Goal: Transaction & Acquisition: Book appointment/travel/reservation

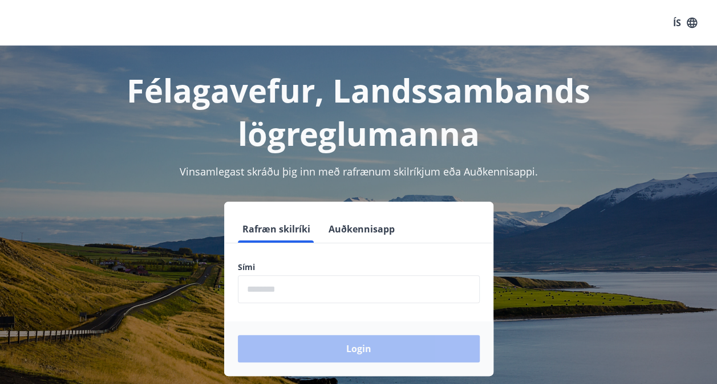
click at [301, 292] on input "phone" at bounding box center [359, 289] width 242 height 28
type input "********"
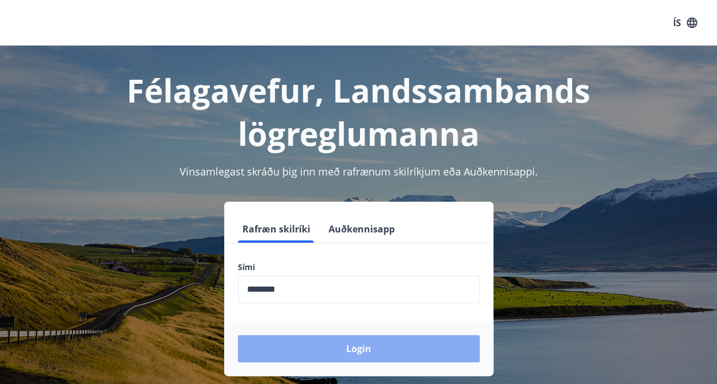
click at [359, 347] on button "Login" at bounding box center [359, 348] width 242 height 27
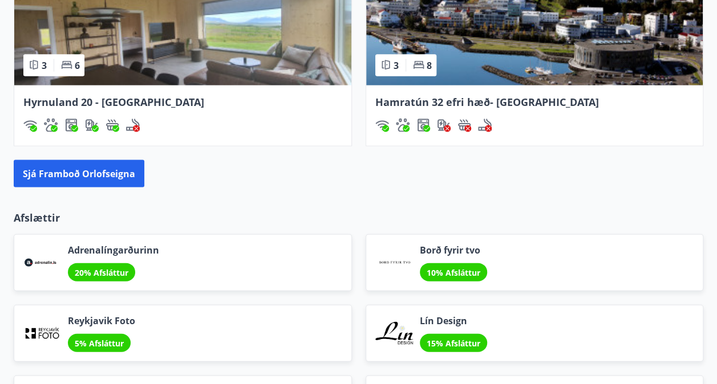
scroll to position [1164, 0]
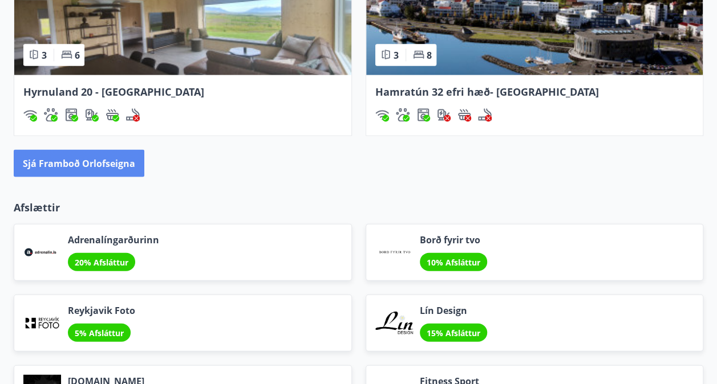
click at [110, 160] on button "Sjá framboð orlofseigna" at bounding box center [79, 163] width 131 height 27
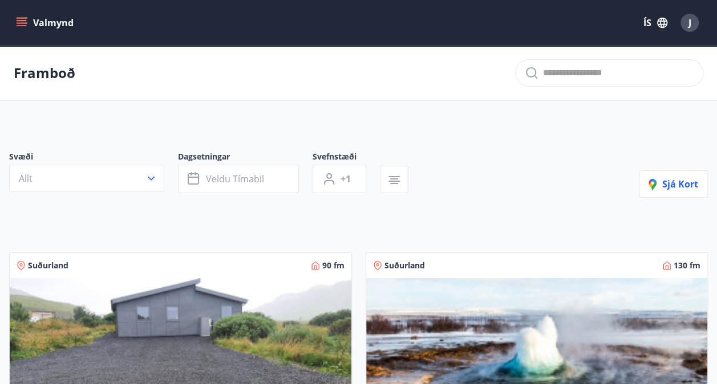
scroll to position [23, 0]
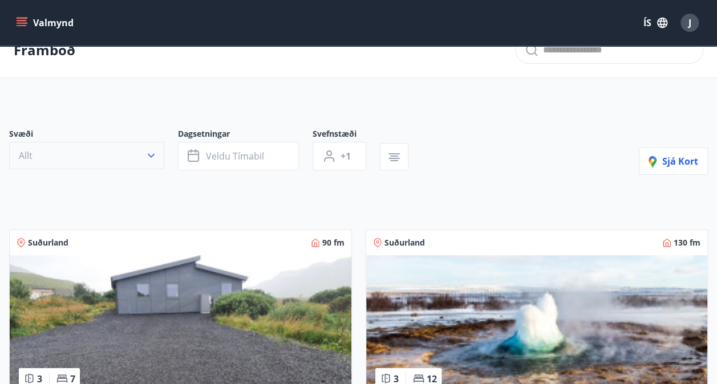
click at [153, 156] on icon "button" at bounding box center [151, 156] width 7 height 4
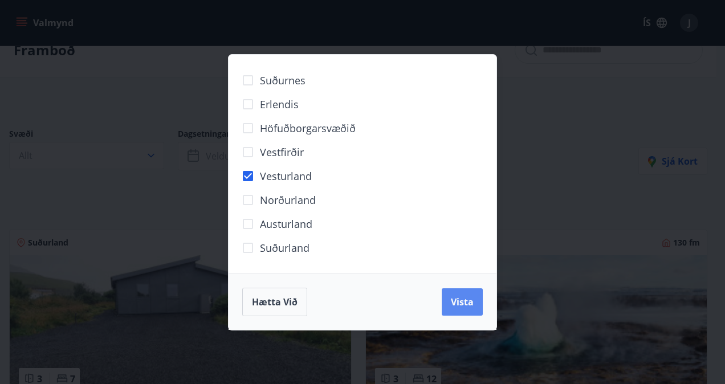
click at [463, 296] on span "Vista" at bounding box center [462, 302] width 23 height 13
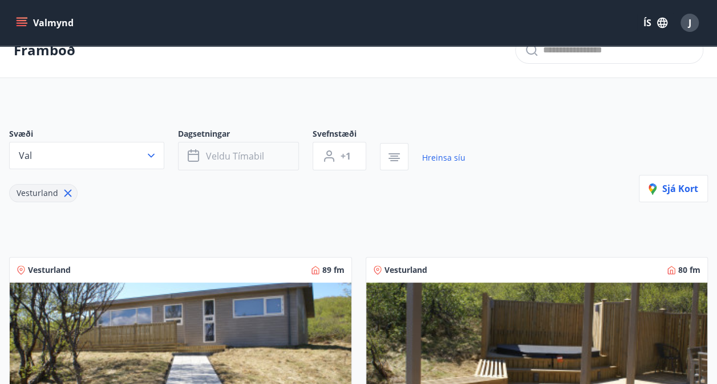
click at [193, 155] on icon "button" at bounding box center [195, 156] width 14 height 14
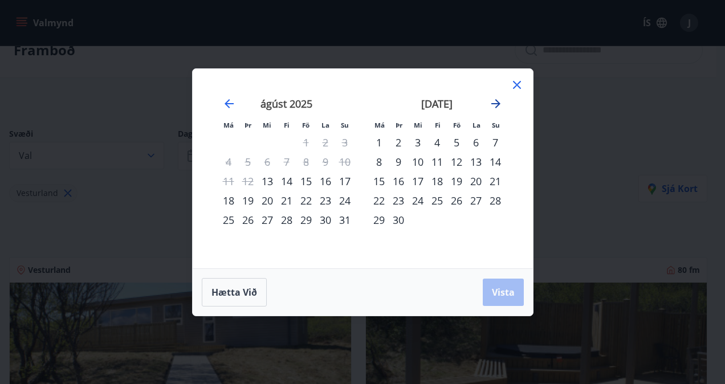
click at [498, 99] on icon "Move forward to switch to the next month." at bounding box center [496, 104] width 14 height 14
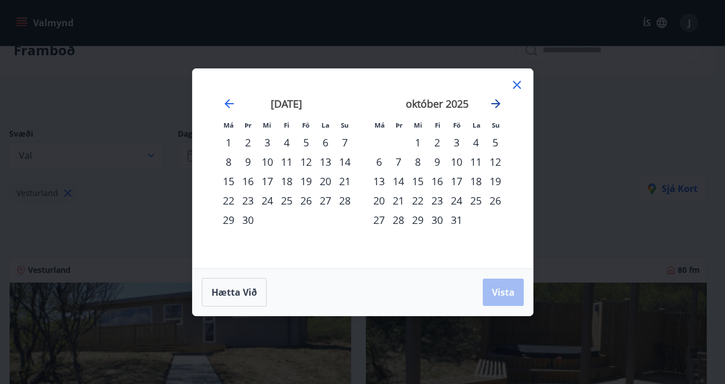
click at [498, 99] on icon "Move forward to switch to the next month." at bounding box center [496, 104] width 14 height 14
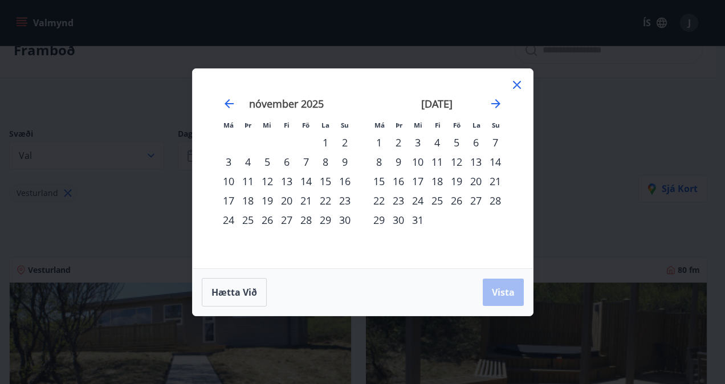
click at [439, 155] on div "11" at bounding box center [437, 161] width 19 height 19
click at [453, 143] on div "5" at bounding box center [456, 142] width 19 height 19
click at [499, 287] on span "Vista" at bounding box center [503, 292] width 23 height 13
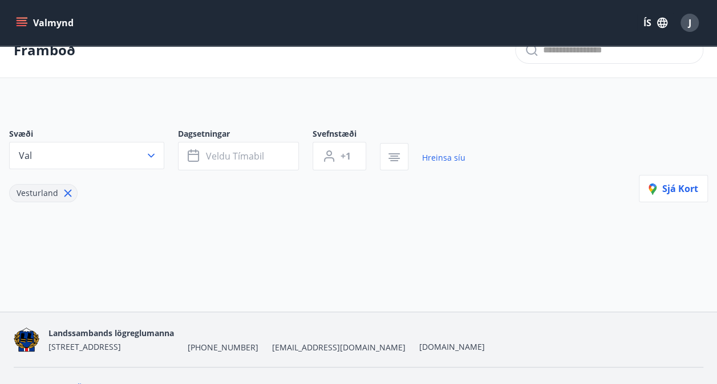
scroll to position [45, 0]
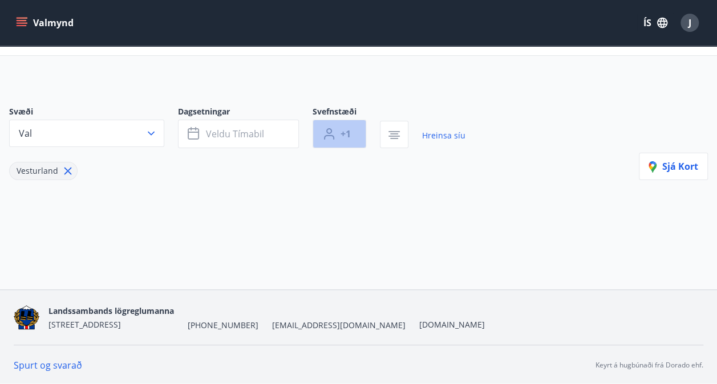
click at [337, 134] on button "+1" at bounding box center [340, 134] width 54 height 29
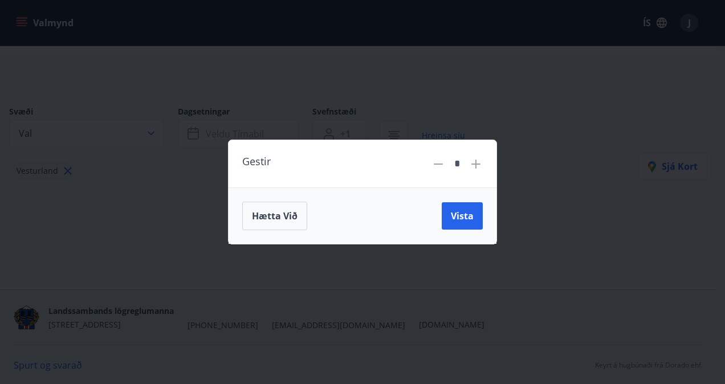
click at [475, 164] on icon at bounding box center [476, 164] width 9 height 9
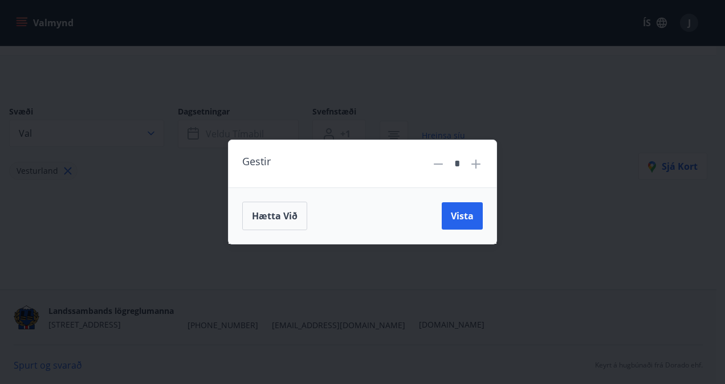
click at [475, 164] on icon at bounding box center [476, 164] width 9 height 9
type input "*"
click at [463, 218] on span "Vista" at bounding box center [462, 216] width 23 height 13
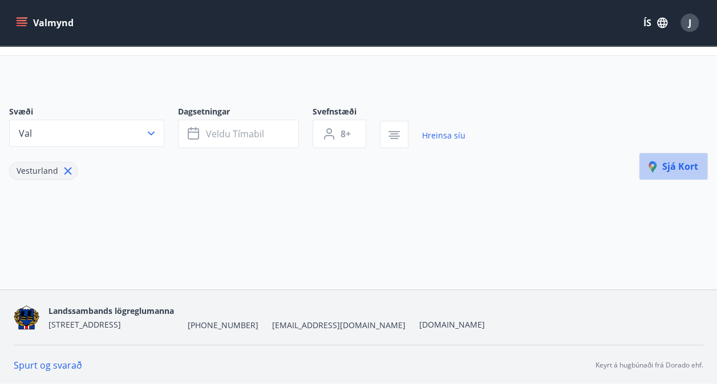
click at [668, 161] on span "Sjá kort" at bounding box center [673, 166] width 50 height 13
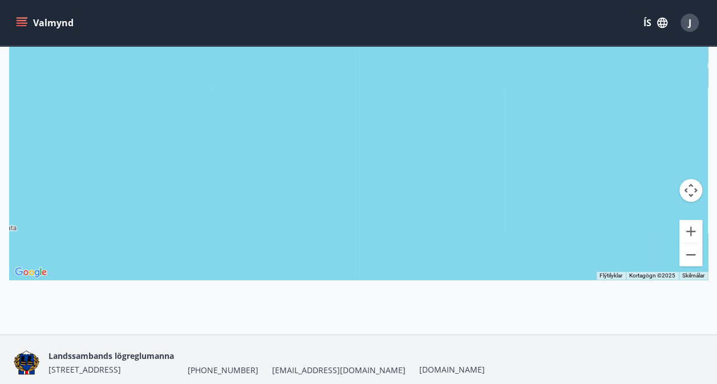
scroll to position [311, 0]
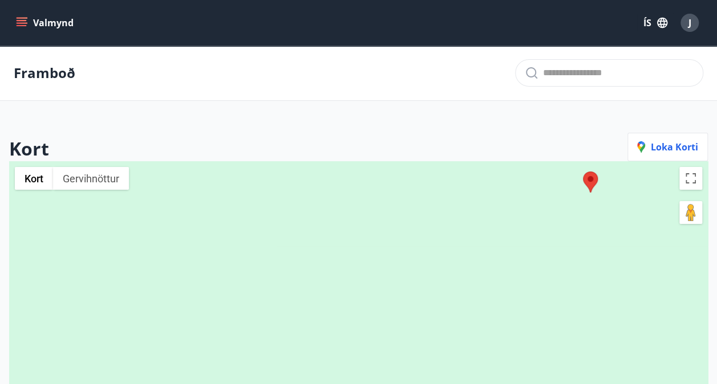
click at [47, 74] on p "Framboð" at bounding box center [45, 72] width 62 height 19
click at [26, 24] on icon "menu" at bounding box center [21, 22] width 11 height 11
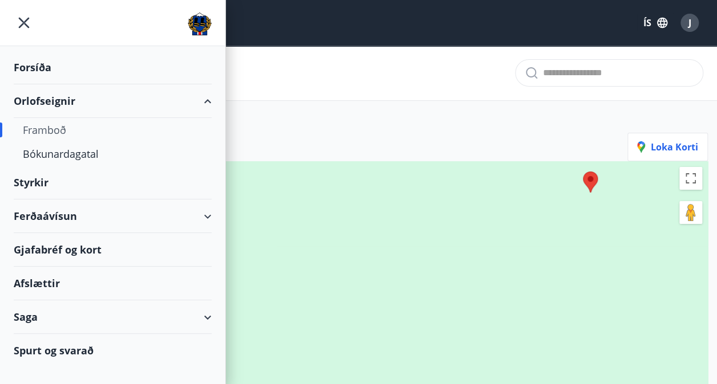
click at [53, 102] on div "Orlofseignir" at bounding box center [113, 101] width 198 height 34
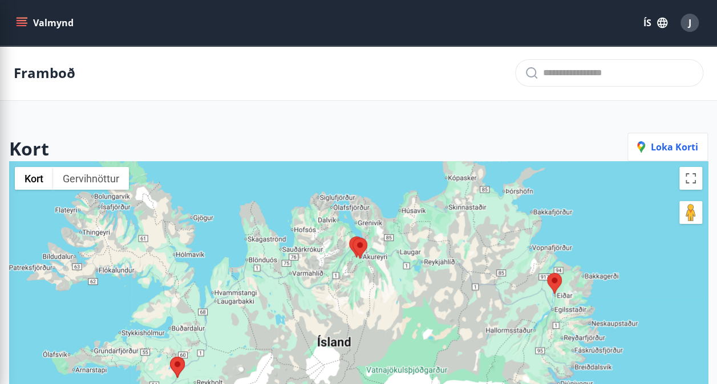
click at [268, 188] on div at bounding box center [358, 353] width 699 height 384
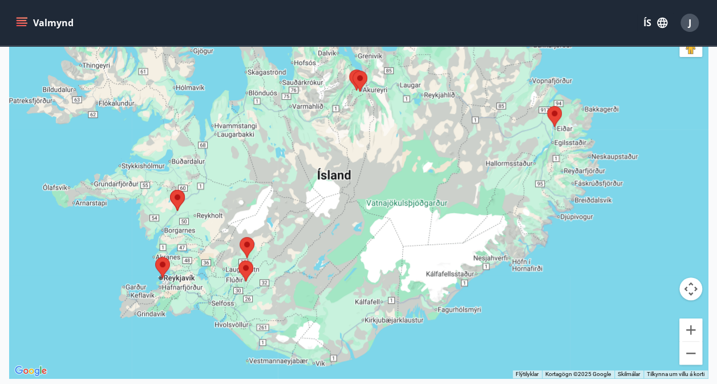
scroll to position [205, 0]
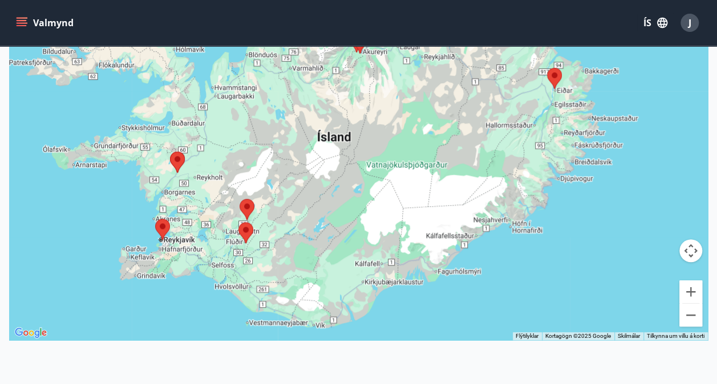
click at [249, 202] on img at bounding box center [247, 209] width 15 height 21
click at [248, 204] on img at bounding box center [247, 209] width 15 height 21
click at [693, 295] on button "Stækka" at bounding box center [690, 292] width 23 height 23
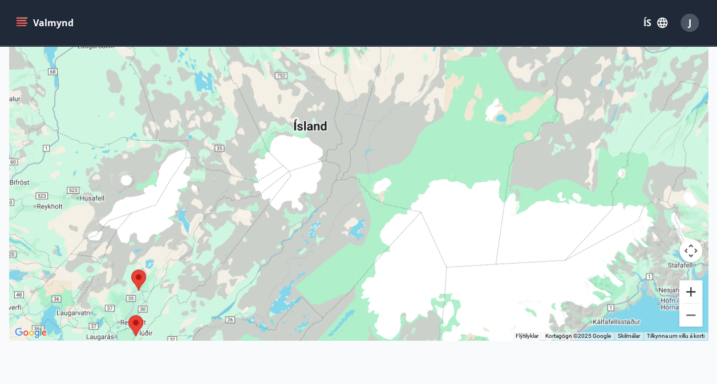
click at [693, 295] on button "Stækka" at bounding box center [690, 292] width 23 height 23
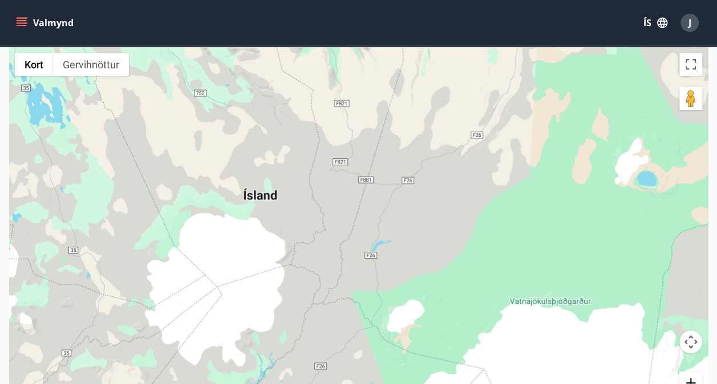
scroll to position [311, 0]
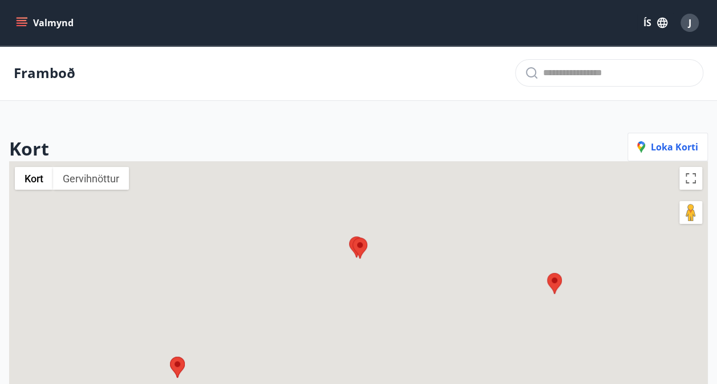
scroll to position [23, 0]
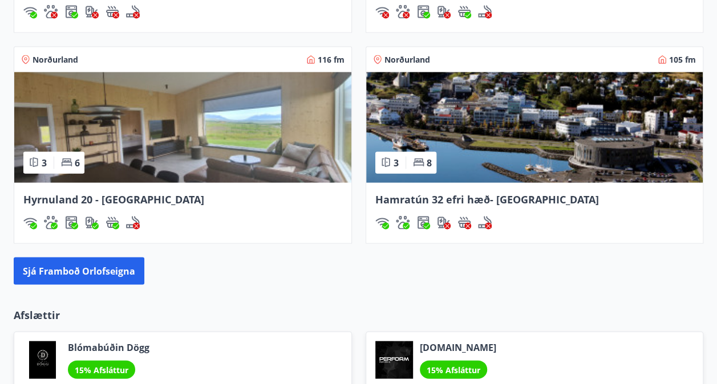
scroll to position [1045, 0]
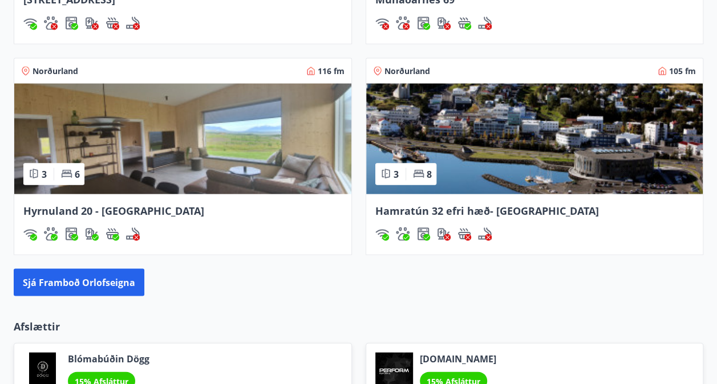
click at [436, 209] on span "Hamratún 32 efri hæð- [GEOGRAPHIC_DATA]" at bounding box center [487, 211] width 224 height 14
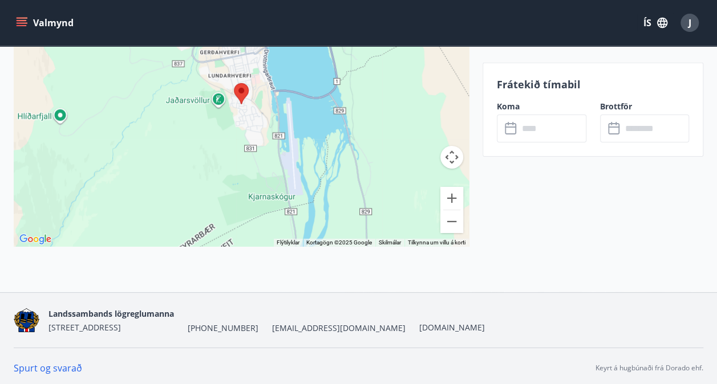
scroll to position [1798, 0]
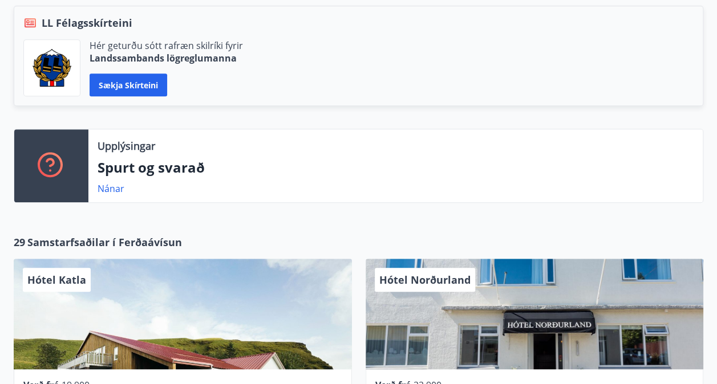
scroll to position [274, 0]
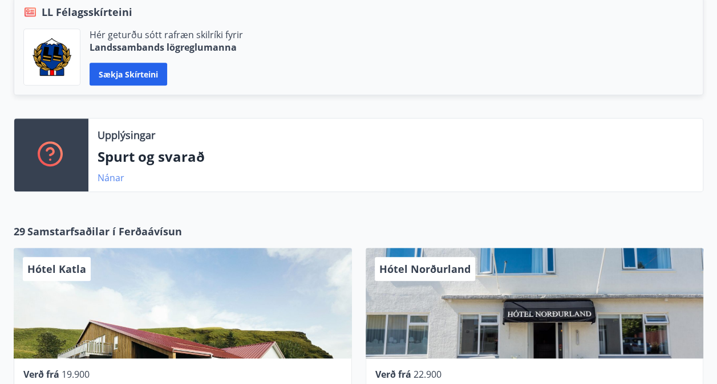
click at [113, 176] on link "Nánar" at bounding box center [111, 178] width 27 height 13
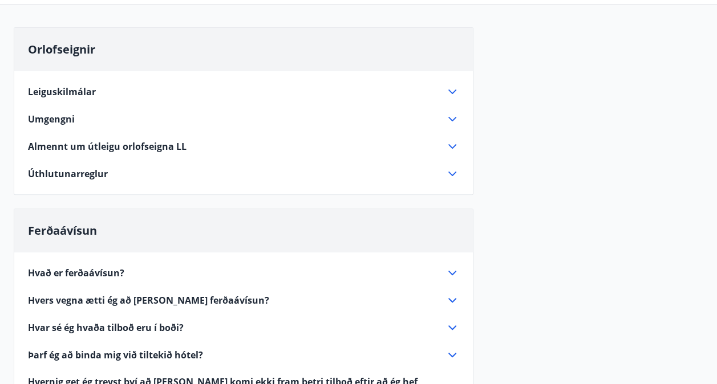
scroll to position [91, 0]
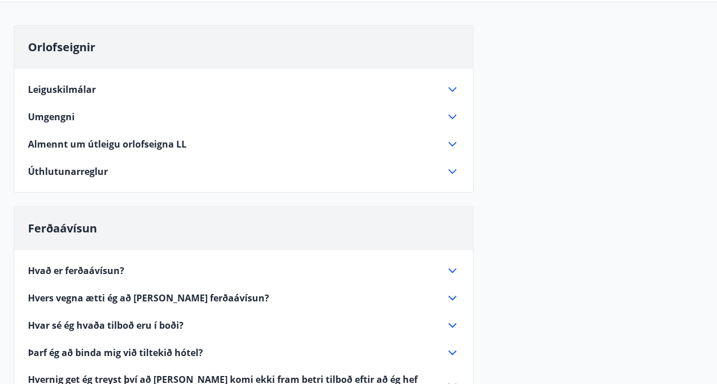
click at [451, 169] on icon at bounding box center [452, 172] width 14 height 14
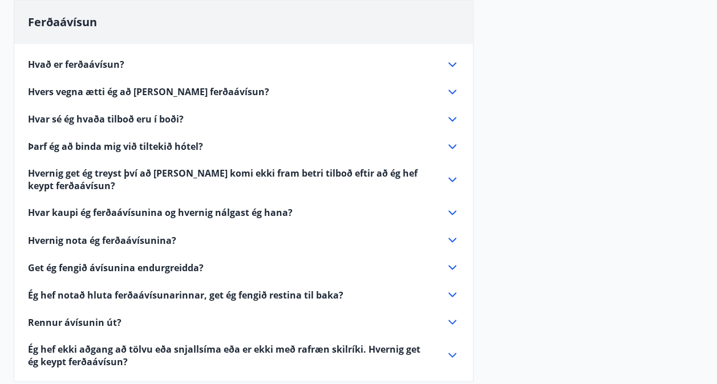
scroll to position [867, 0]
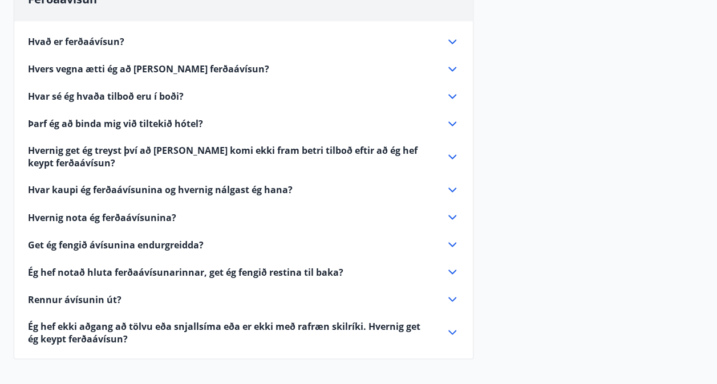
click at [453, 183] on icon at bounding box center [452, 190] width 14 height 14
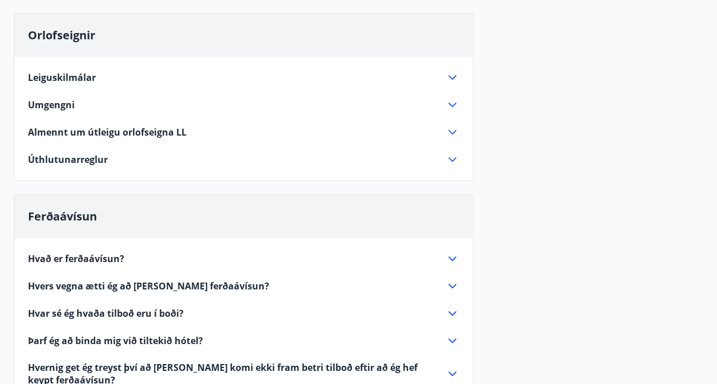
scroll to position [80, 0]
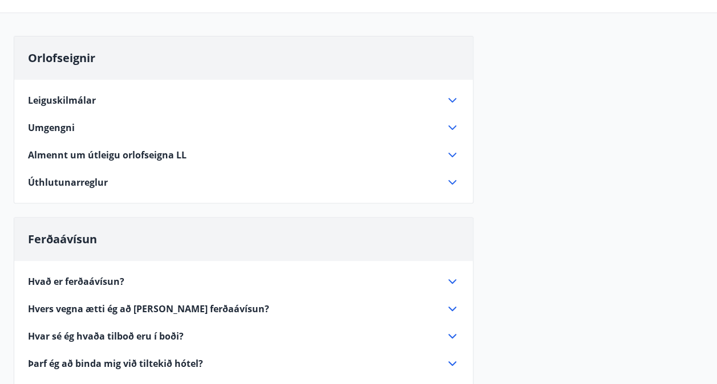
click at [457, 156] on icon at bounding box center [452, 155] width 14 height 14
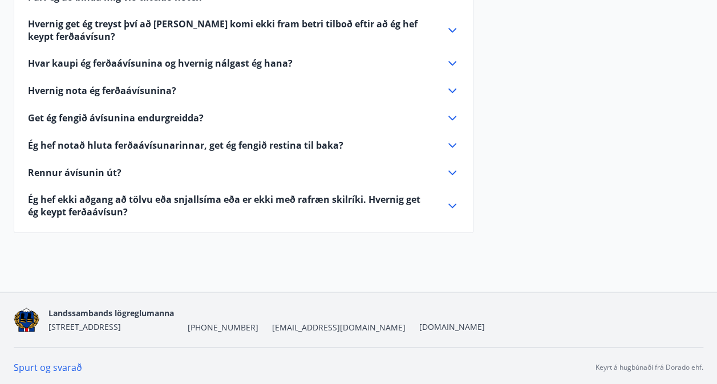
scroll to position [620, 0]
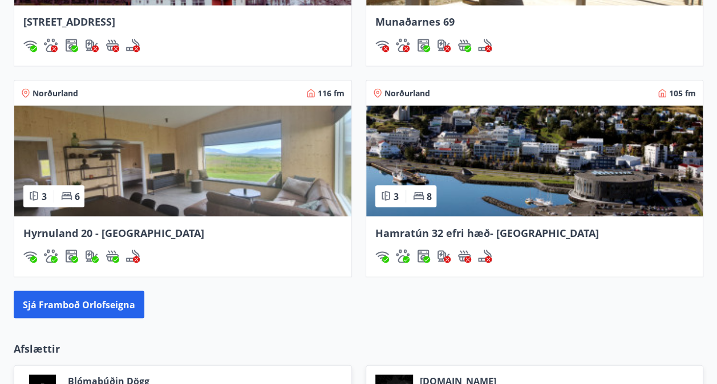
scroll to position [1024, 0]
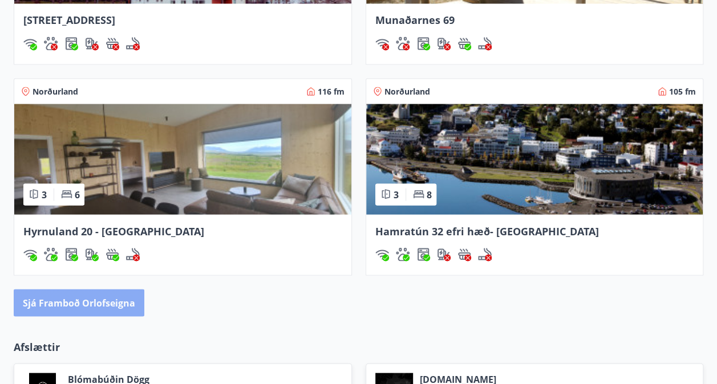
click at [94, 302] on button "Sjá framboð orlofseigna" at bounding box center [79, 302] width 131 height 27
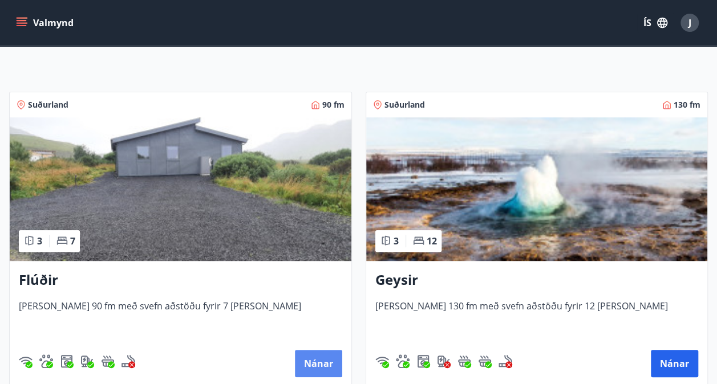
scroll to position [160, 0]
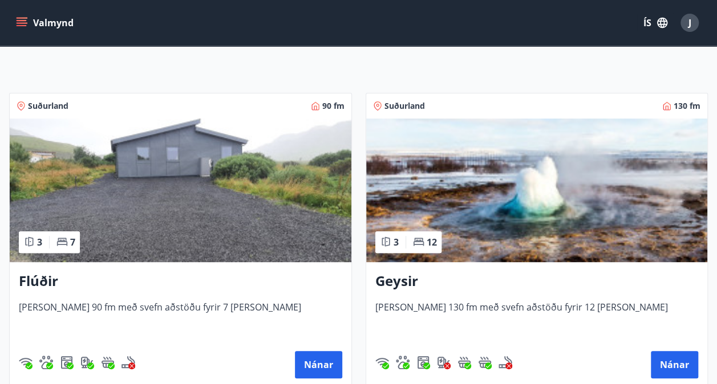
click at [546, 211] on img at bounding box center [537, 191] width 342 height 144
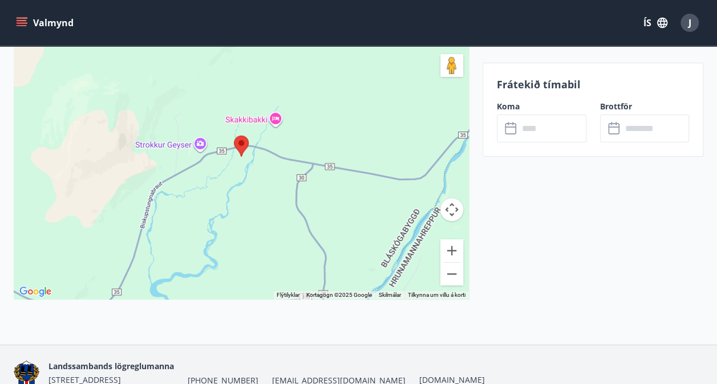
scroll to position [1894, 0]
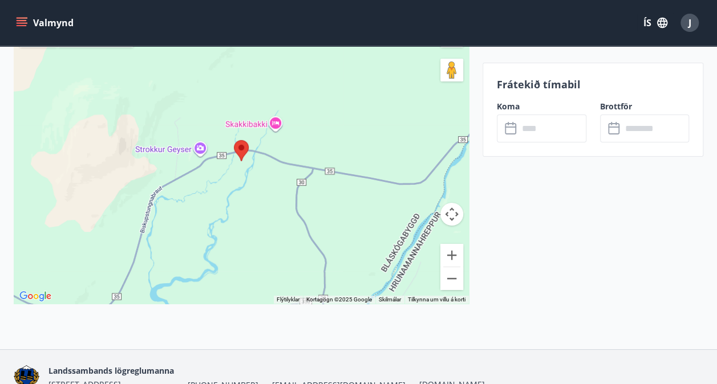
click at [512, 125] on icon at bounding box center [512, 129] width 14 height 14
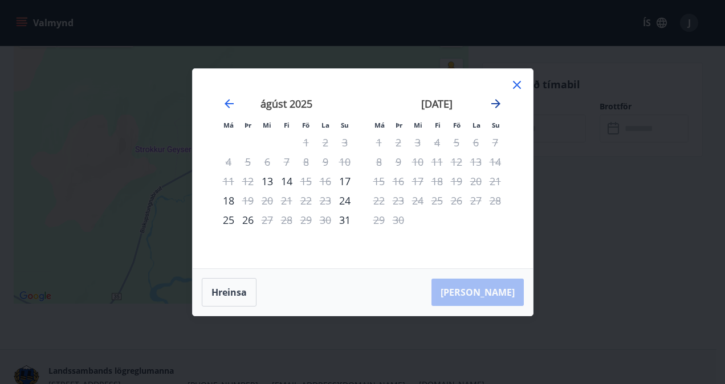
click at [497, 107] on icon "Move forward to switch to the next month." at bounding box center [496, 104] width 14 height 14
click at [496, 103] on icon "Move forward to switch to the next month." at bounding box center [496, 104] width 14 height 14
click at [236, 293] on button "Hreinsa" at bounding box center [229, 292] width 55 height 29
click at [502, 100] on icon "Move forward to switch to the next month." at bounding box center [496, 104] width 14 height 14
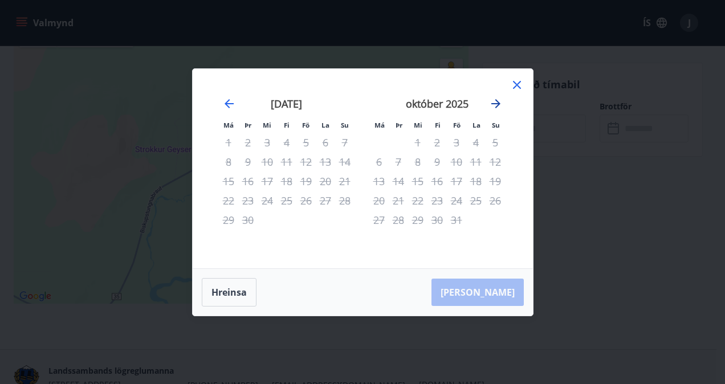
click at [502, 100] on icon "Move forward to switch to the next month." at bounding box center [496, 104] width 14 height 14
click at [497, 100] on icon "Move forward to switch to the next month." at bounding box center [496, 104] width 14 height 14
click at [232, 105] on icon "Move backward to switch to the previous month." at bounding box center [229, 104] width 14 height 14
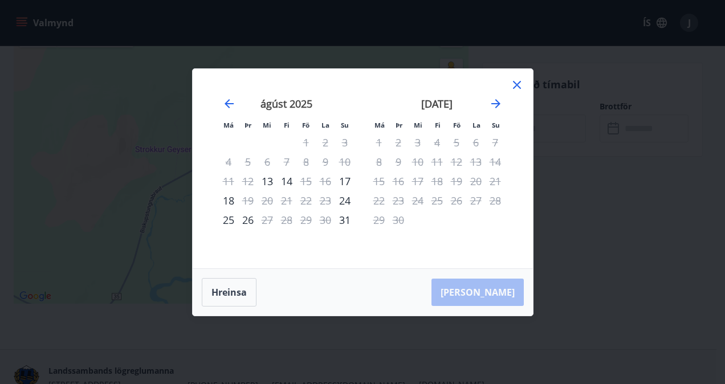
click at [514, 86] on icon at bounding box center [517, 85] width 14 height 14
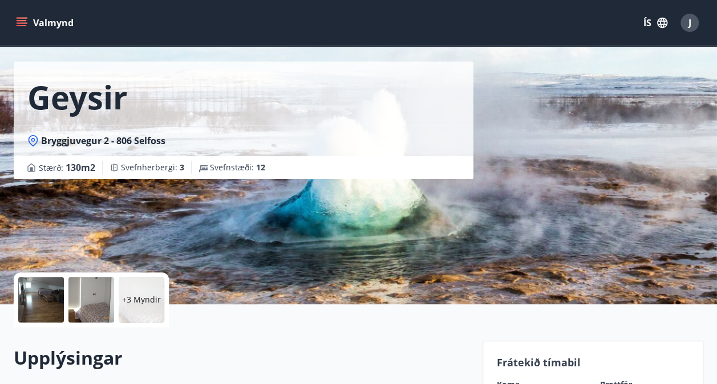
scroll to position [0, 0]
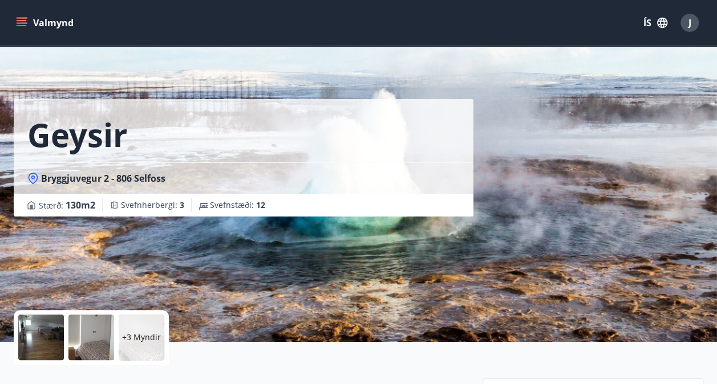
scroll to position [10, 0]
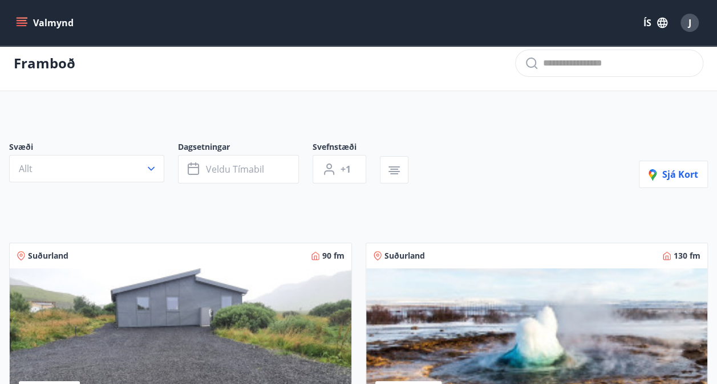
click at [156, 290] on img at bounding box center [181, 341] width 342 height 144
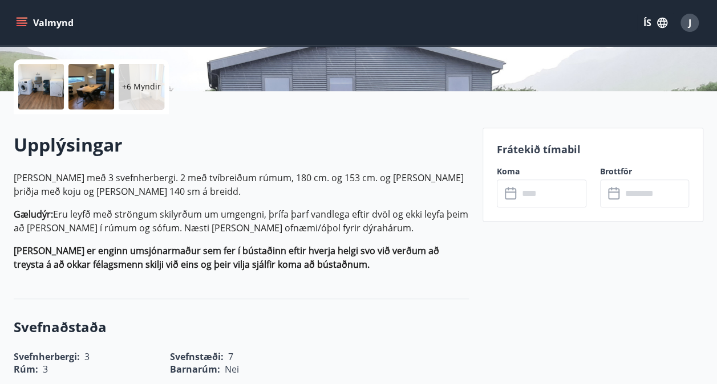
scroll to position [281, 0]
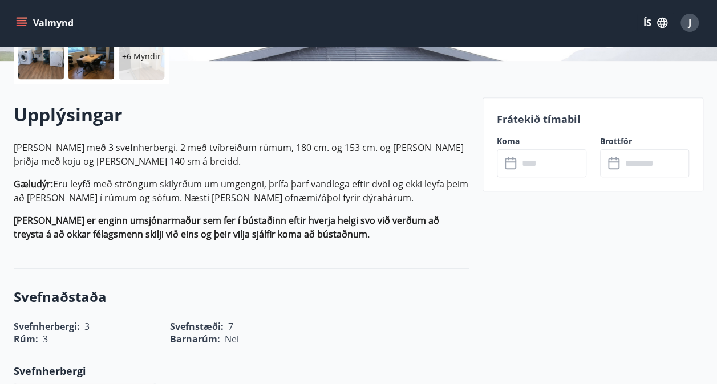
click at [509, 141] on label "Koma" at bounding box center [542, 141] width 90 height 11
click at [514, 164] on icon at bounding box center [512, 164] width 14 height 14
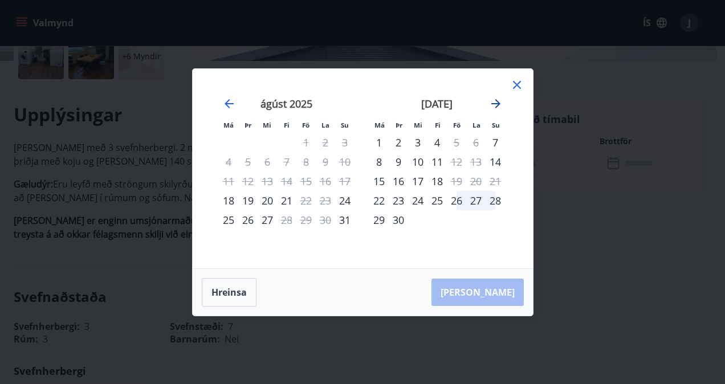
click at [498, 100] on icon "Move forward to switch to the next month." at bounding box center [496, 104] width 14 height 14
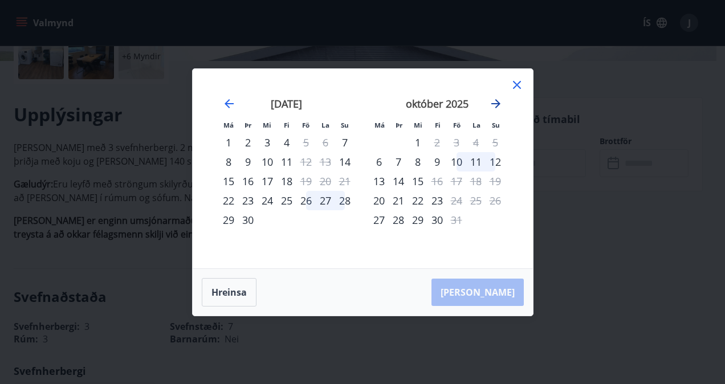
click at [498, 100] on icon "Move forward to switch to the next month." at bounding box center [496, 104] width 14 height 14
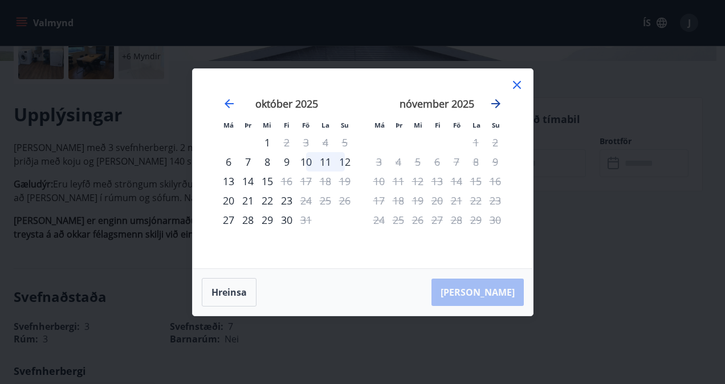
click at [498, 100] on icon "Move forward to switch to the next month." at bounding box center [496, 104] width 14 height 14
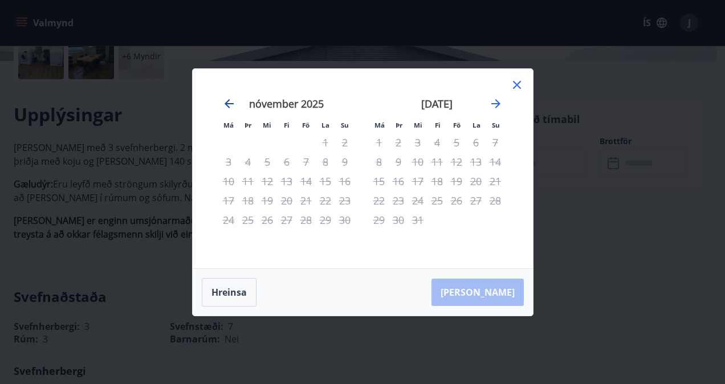
click at [227, 101] on icon "Move backward to switch to the previous month." at bounding box center [229, 103] width 9 height 9
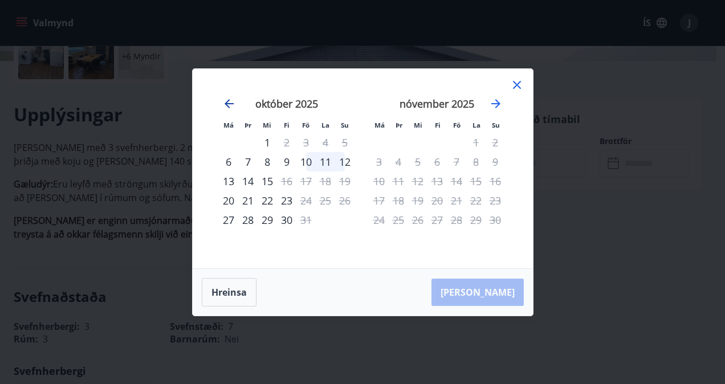
click at [227, 101] on icon "Move backward to switch to the previous month." at bounding box center [229, 103] width 9 height 9
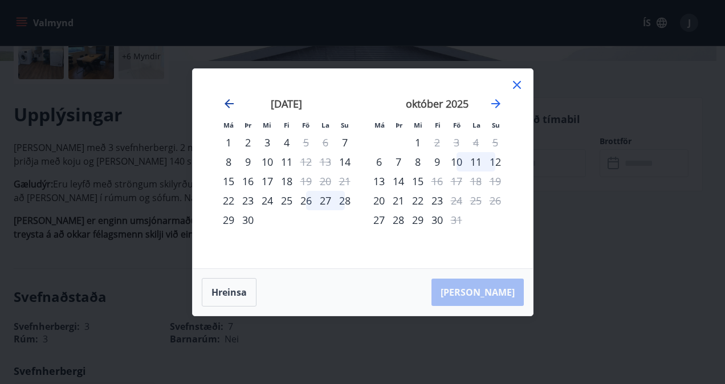
click at [227, 101] on icon "Move backward to switch to the previous month." at bounding box center [229, 103] width 9 height 9
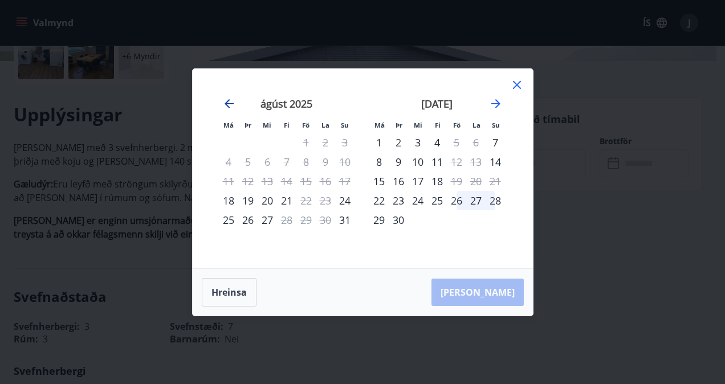
click at [227, 101] on icon "Move backward to switch to the previous month." at bounding box center [229, 103] width 9 height 9
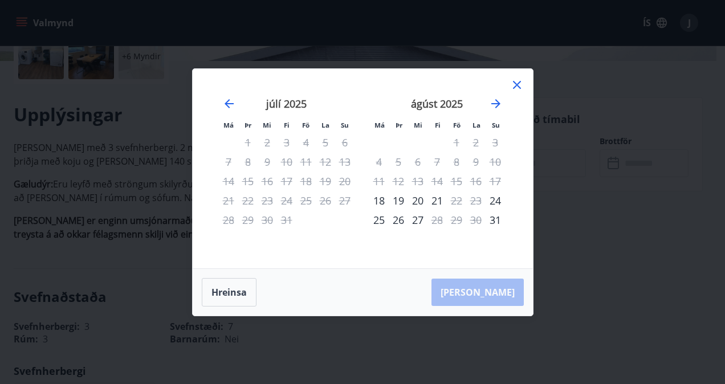
drag, startPoint x: 315, startPoint y: 193, endPoint x: 491, endPoint y: 115, distance: 192.5
click at [491, 115] on div "[DATE] 1 2 3 4 5 6 7 8 9 10 11 12 13 14 15 16 17 18 19 20 21 22 23 24 25 26 27 …" at bounding box center [514, 176] width 605 height 187
click at [499, 99] on icon "Move forward to switch to the next month." at bounding box center [496, 104] width 14 height 14
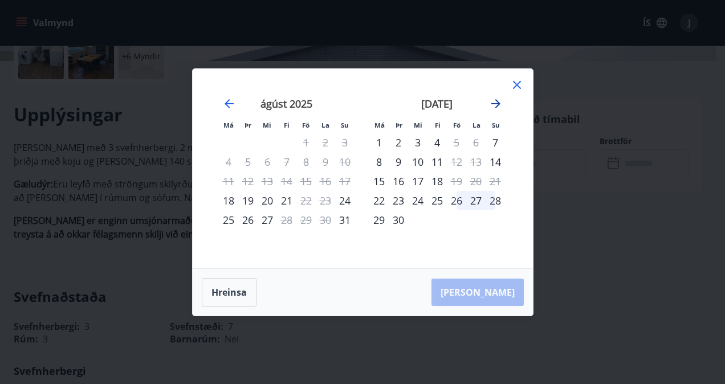
click at [496, 102] on icon "Move forward to switch to the next month." at bounding box center [496, 104] width 14 height 14
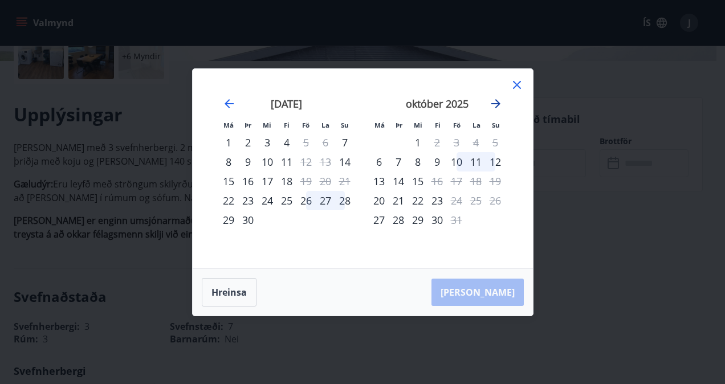
click at [496, 102] on icon "Move forward to switch to the next month." at bounding box center [496, 104] width 14 height 14
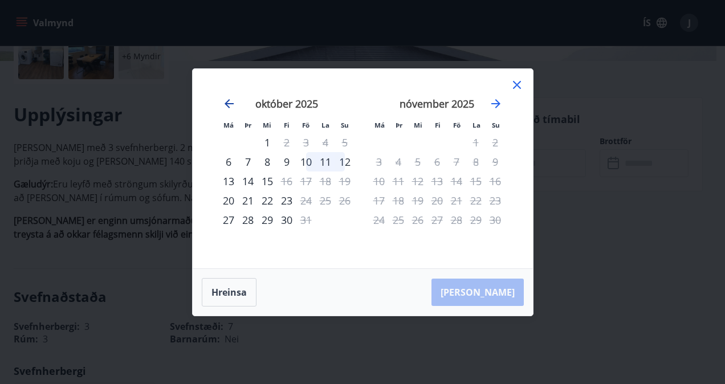
click at [230, 100] on icon "Move backward to switch to the previous month." at bounding box center [229, 104] width 14 height 14
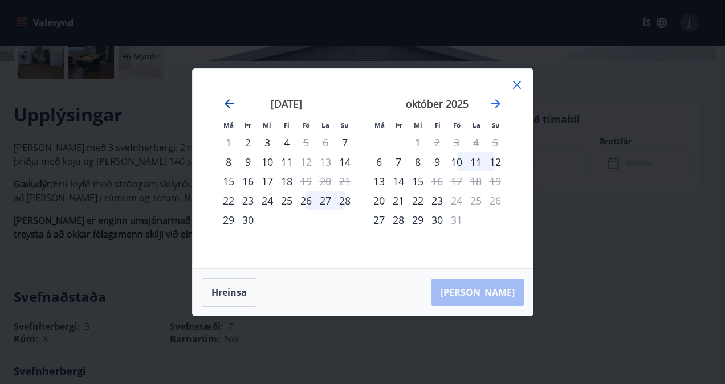
click at [230, 100] on icon "Move backward to switch to the previous month." at bounding box center [229, 104] width 14 height 14
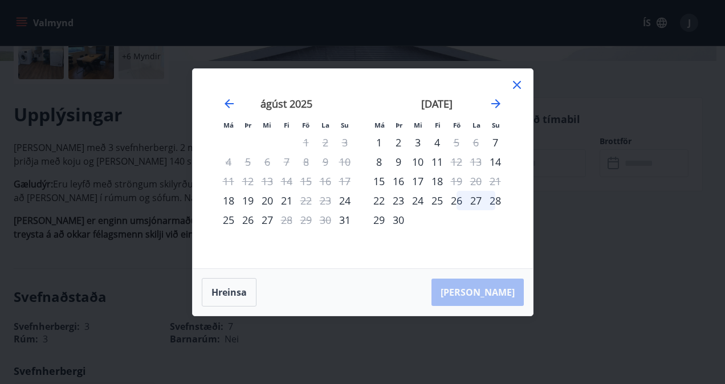
click at [525, 89] on div "Má Þr Mi Fi Fö La Su Má Þr Mi Fi Fö La Su [DATE] 1 2 3 4 5 6 7 8 9 10 11 12 13 …" at bounding box center [363, 169] width 341 height 200
click at [521, 88] on icon at bounding box center [517, 85] width 14 height 14
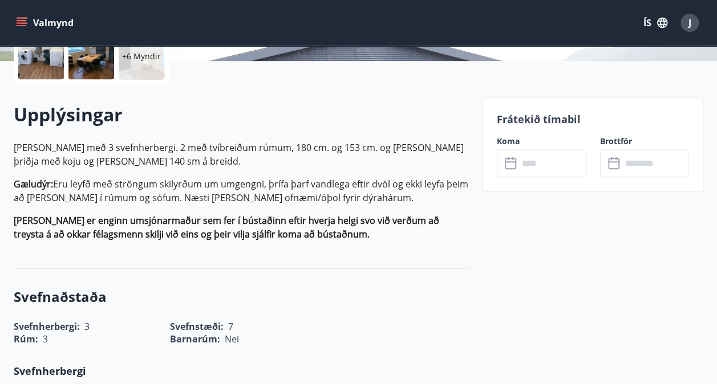
click at [18, 16] on button "Valmynd" at bounding box center [46, 23] width 64 height 21
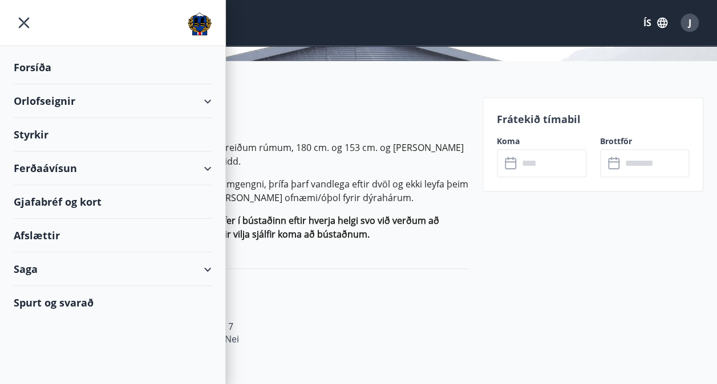
click at [62, 301] on div "Spurt og svarað" at bounding box center [113, 302] width 198 height 33
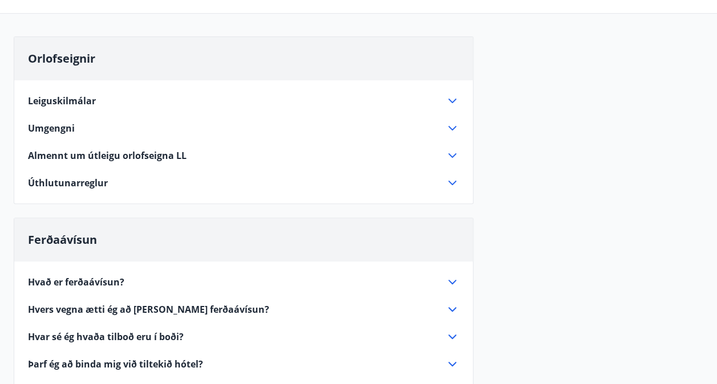
scroll to position [78, 0]
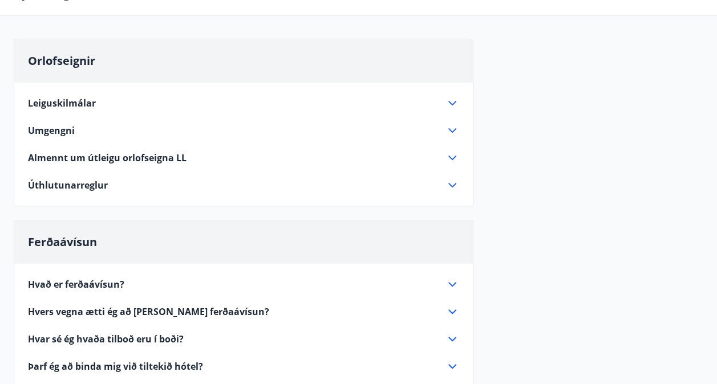
click at [452, 183] on icon at bounding box center [452, 186] width 14 height 14
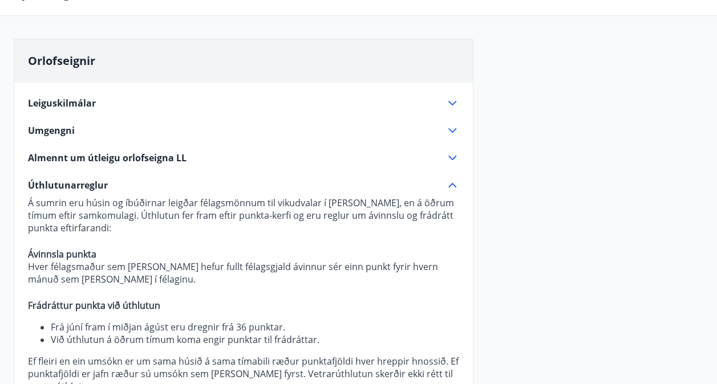
scroll to position [100, 0]
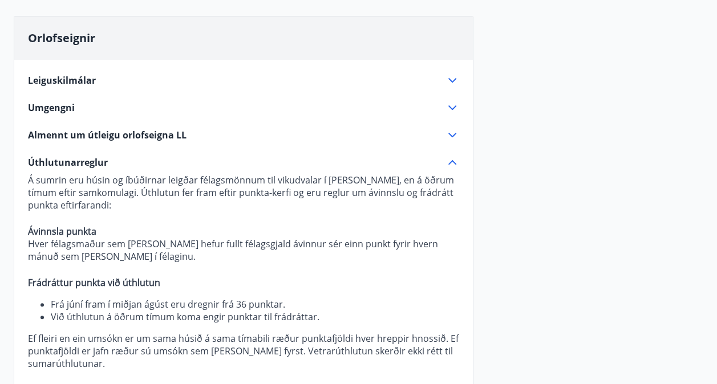
click at [455, 131] on icon at bounding box center [452, 135] width 14 height 14
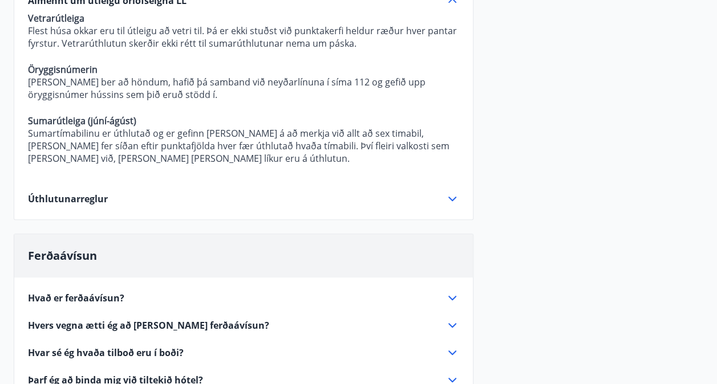
scroll to position [237, 0]
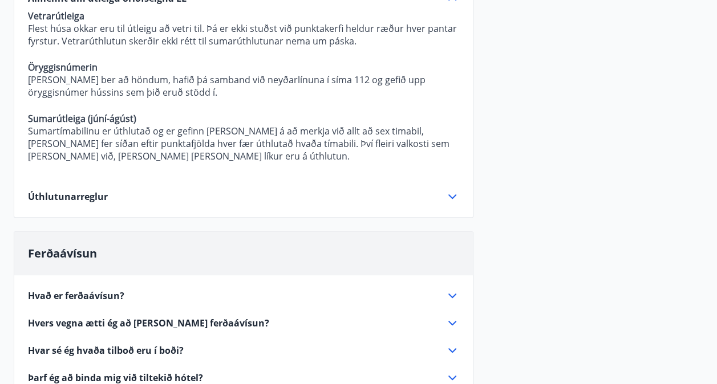
click at [452, 198] on icon at bounding box center [452, 197] width 14 height 14
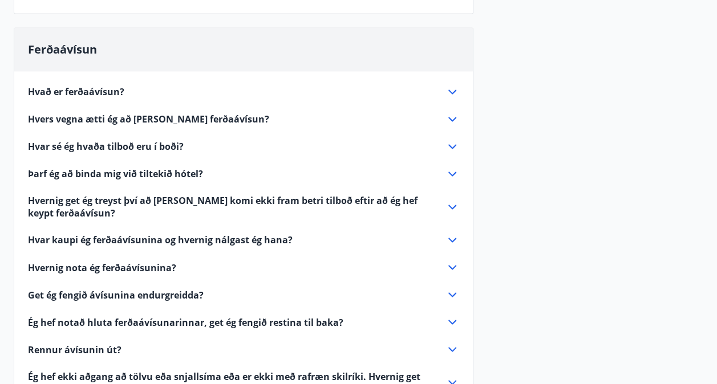
scroll to position [808, 0]
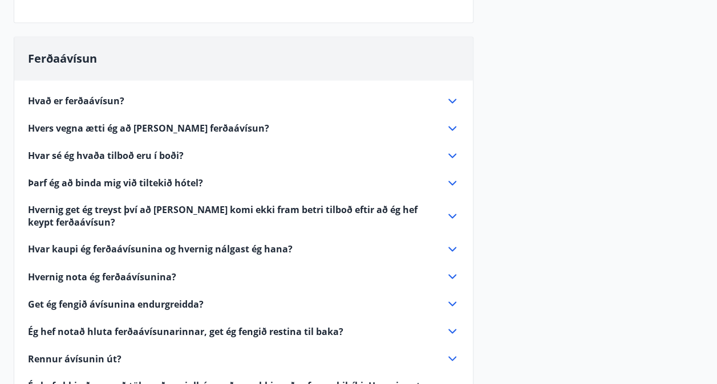
click at [71, 51] on span "Ferðaávísun" at bounding box center [62, 58] width 69 height 15
click at [110, 40] on div "Ferðaávísun" at bounding box center [243, 58] width 459 height 43
click at [108, 47] on div "Ferðaávísun" at bounding box center [243, 58] width 459 height 43
click at [454, 58] on div "Ferðaávísun" at bounding box center [243, 58] width 459 height 43
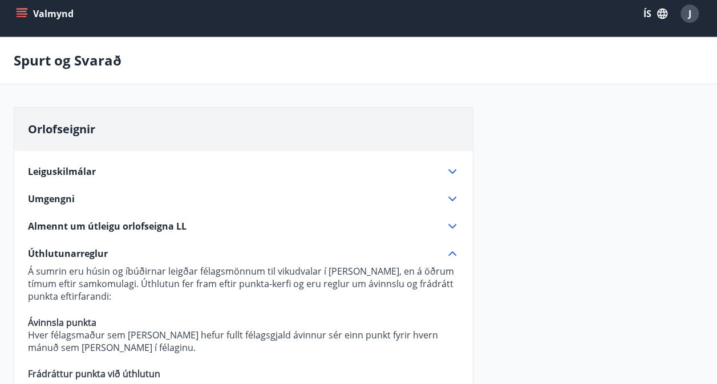
scroll to position [0, 0]
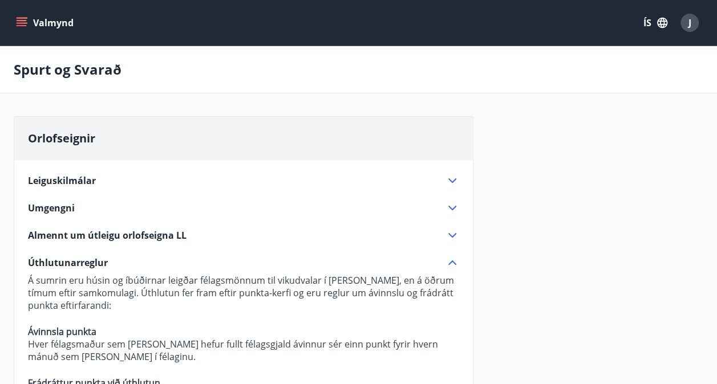
click at [455, 176] on icon at bounding box center [452, 181] width 14 height 14
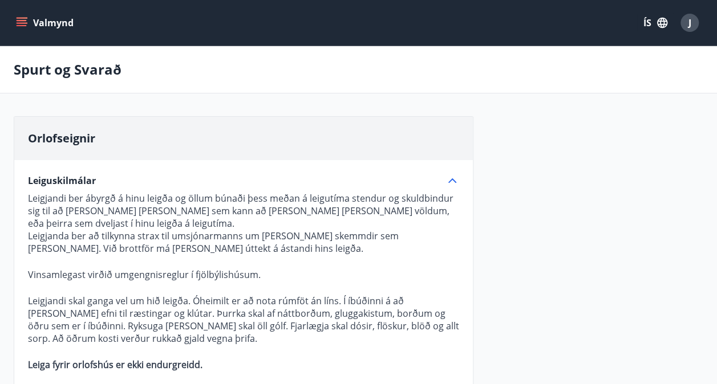
click at [454, 177] on icon at bounding box center [452, 181] width 14 height 14
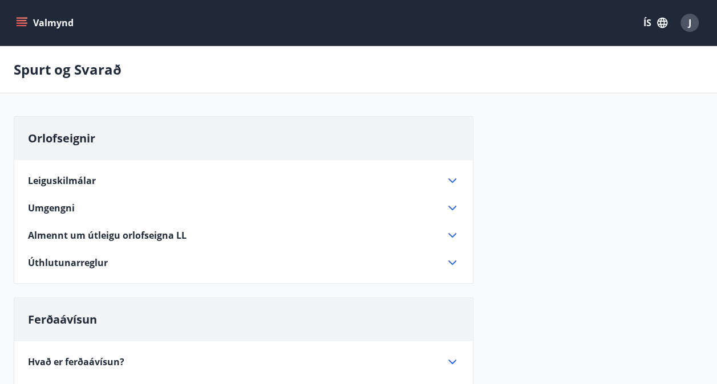
click at [455, 233] on icon at bounding box center [452, 236] width 14 height 14
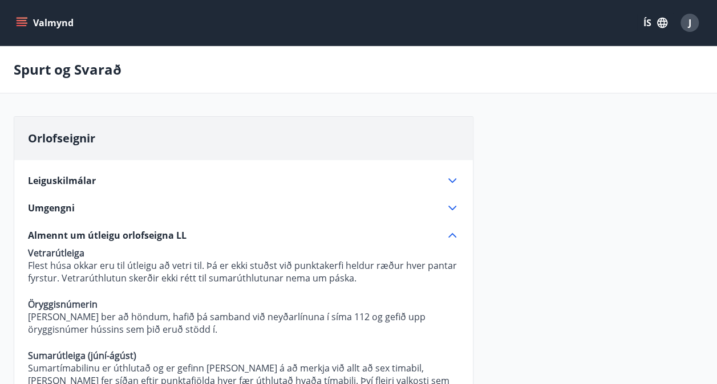
click at [455, 233] on icon at bounding box center [452, 236] width 14 height 14
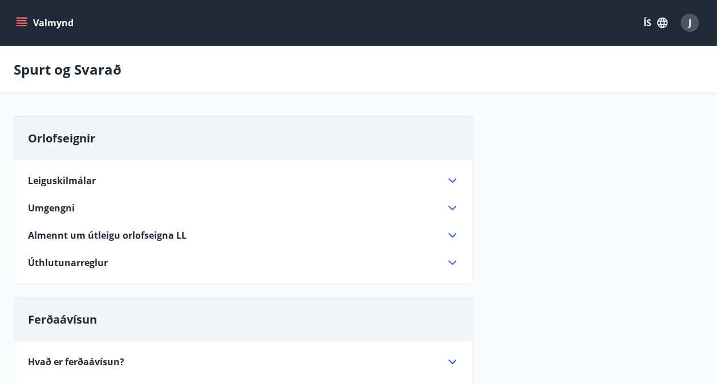
click at [455, 233] on icon at bounding box center [452, 236] width 14 height 14
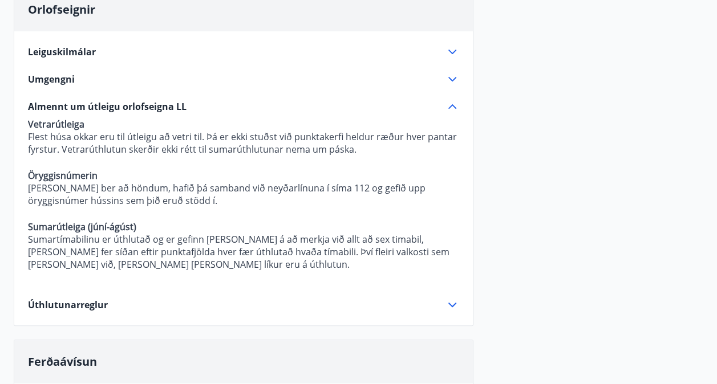
scroll to position [137, 0]
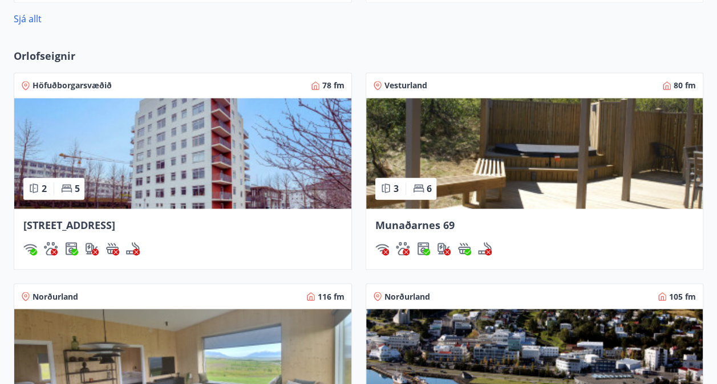
scroll to position [789, 0]
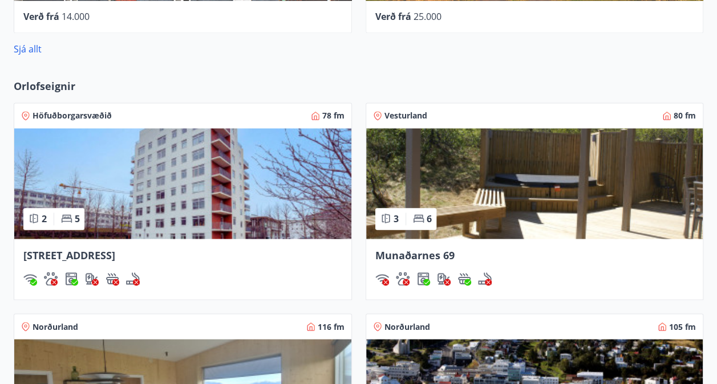
click at [204, 196] on img at bounding box center [182, 183] width 337 height 111
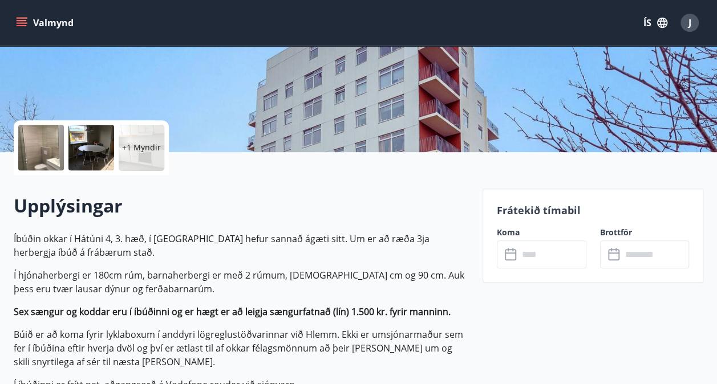
scroll to position [236, 0]
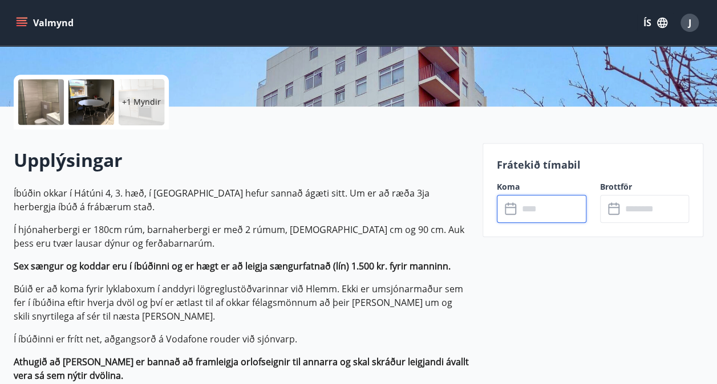
click at [522, 216] on input "text" at bounding box center [552, 209] width 68 height 28
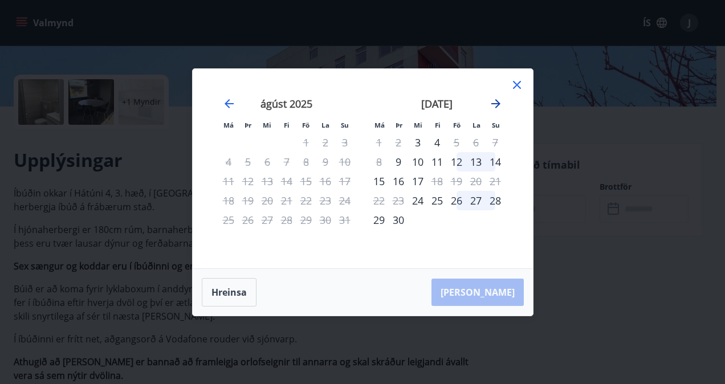
click at [496, 103] on icon "Move forward to switch to the next month." at bounding box center [496, 103] width 9 height 9
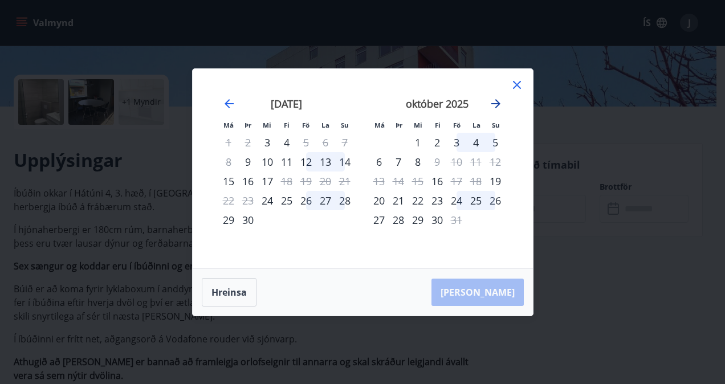
click at [496, 103] on icon "Move forward to switch to the next month." at bounding box center [496, 103] width 9 height 9
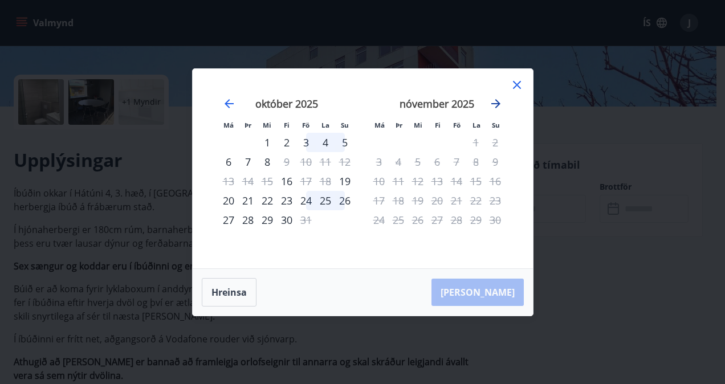
click at [494, 107] on icon "Move forward to switch to the next month." at bounding box center [496, 104] width 14 height 14
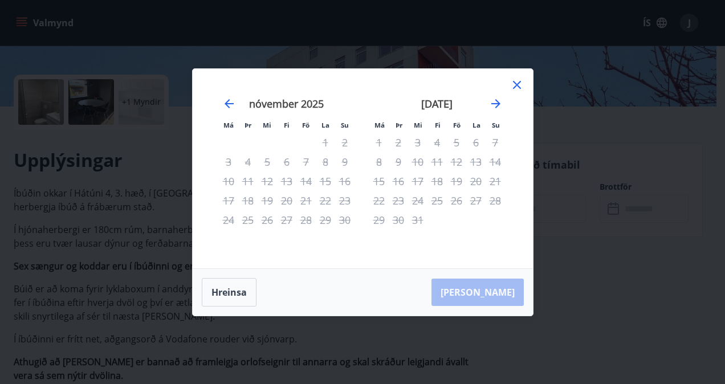
click at [516, 87] on icon at bounding box center [517, 85] width 14 height 14
